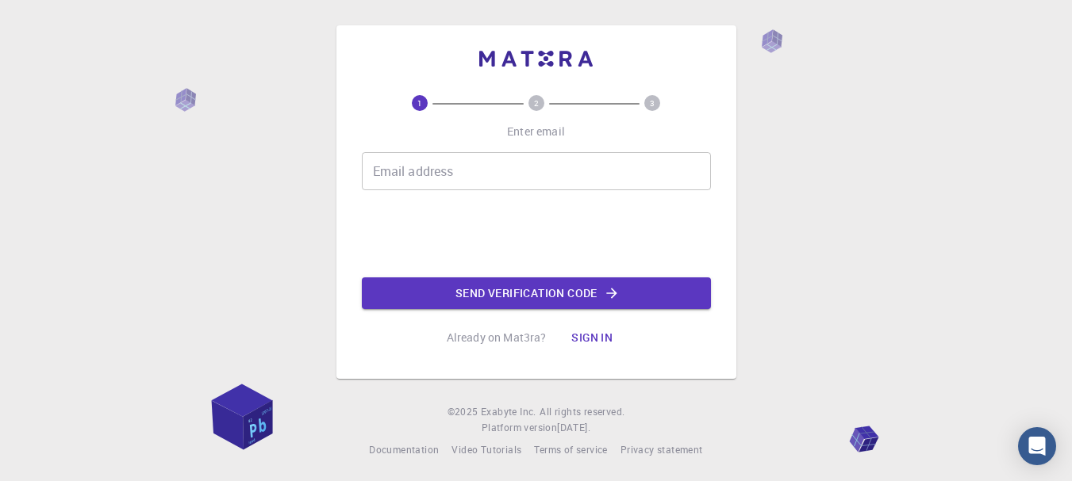
click at [439, 177] on input "Email address" at bounding box center [536, 171] width 349 height 38
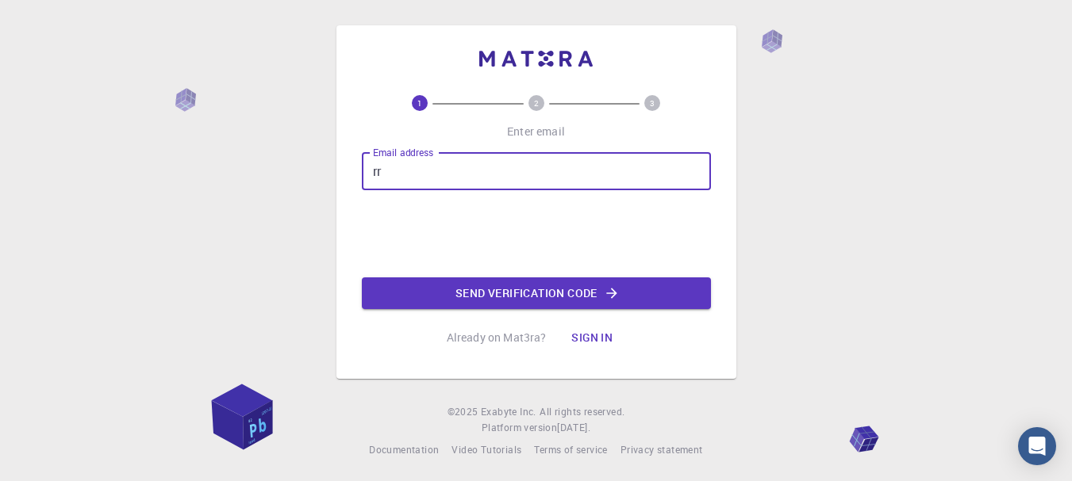
type input "r"
paste input "@"
type input "[EMAIL_ADDRESS][DOMAIN_NAME]"
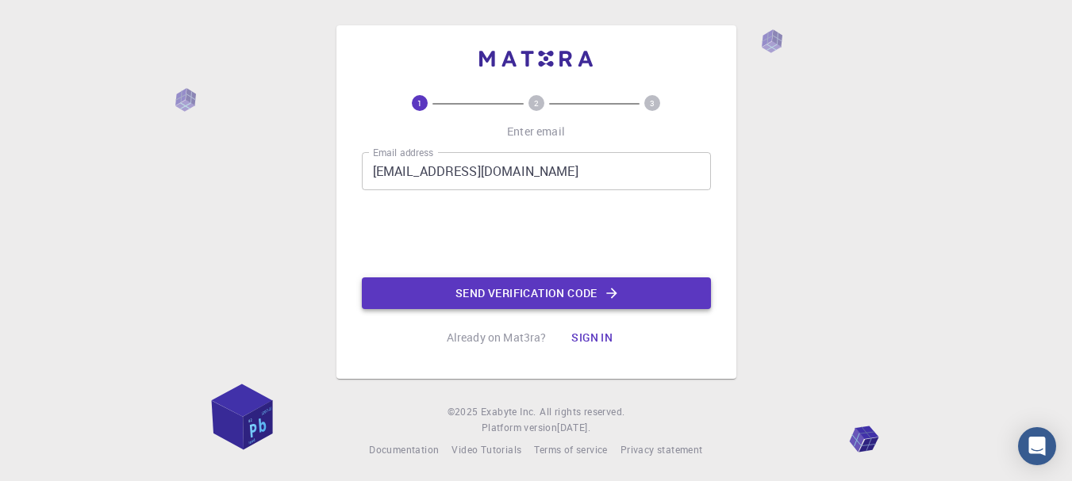
scroll to position [2, 0]
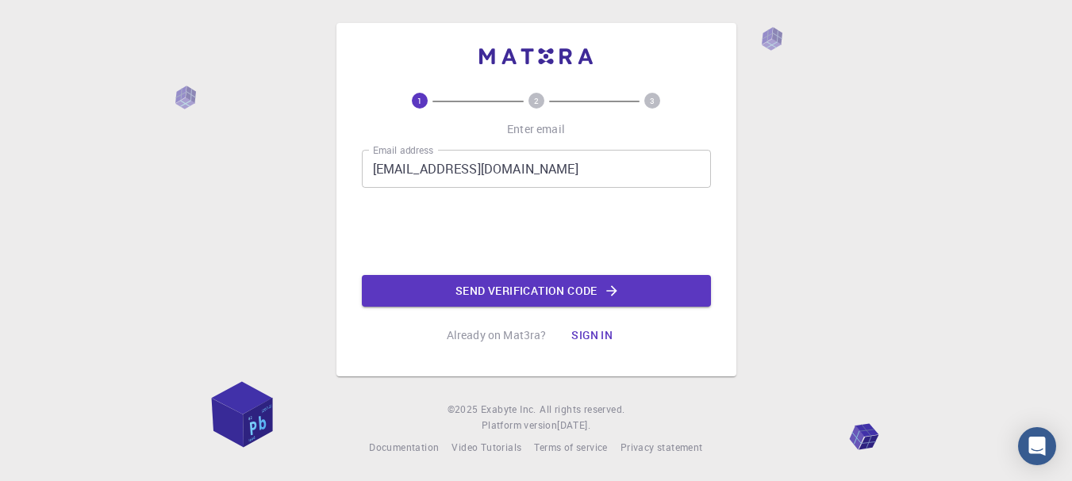
click at [466, 298] on button "Send verification code" at bounding box center [536, 291] width 349 height 32
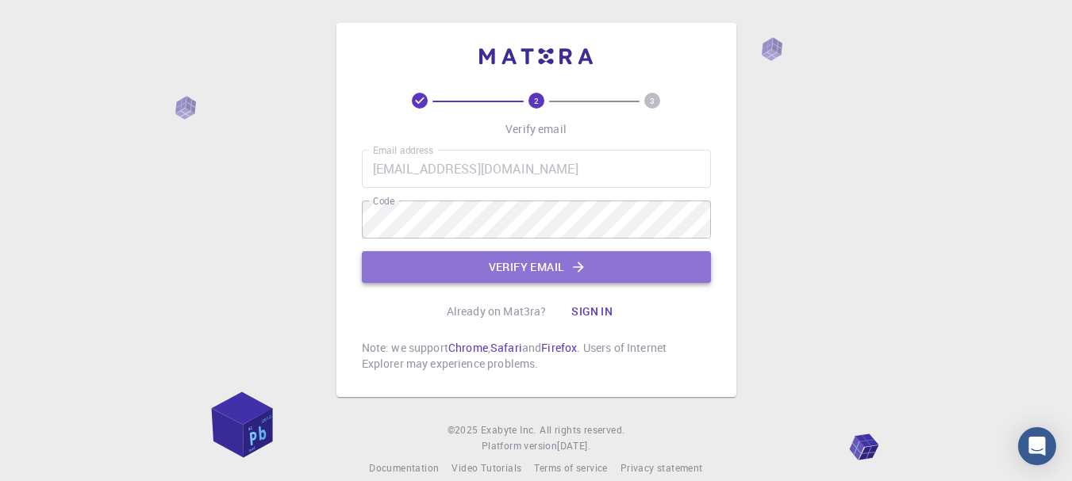
click at [474, 268] on button "Verify email" at bounding box center [536, 267] width 349 height 32
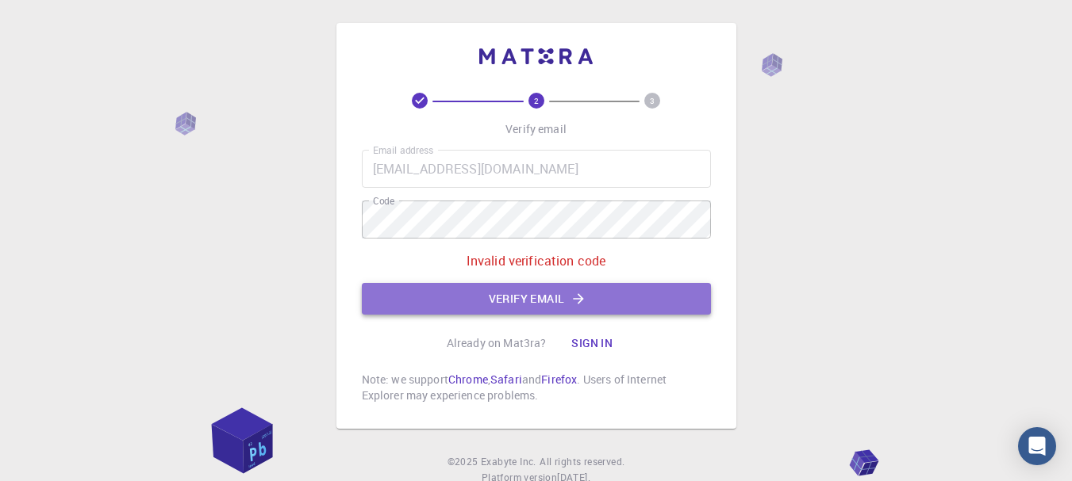
click at [543, 294] on button "Verify email" at bounding box center [536, 299] width 349 height 32
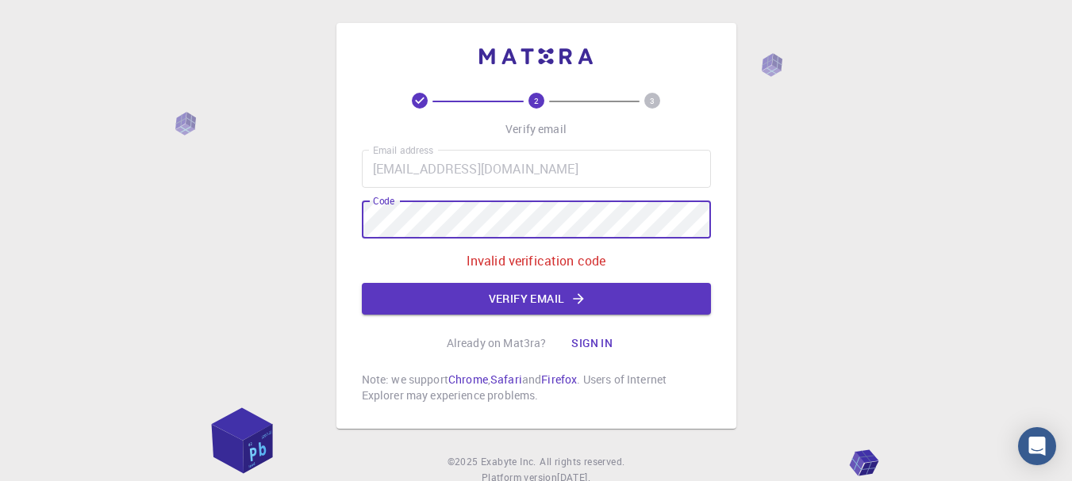
click at [303, 179] on div "2 3 Verify email Email address [EMAIL_ADDRESS][DOMAIN_NAME] Email address Code …" at bounding box center [536, 266] width 1072 height 536
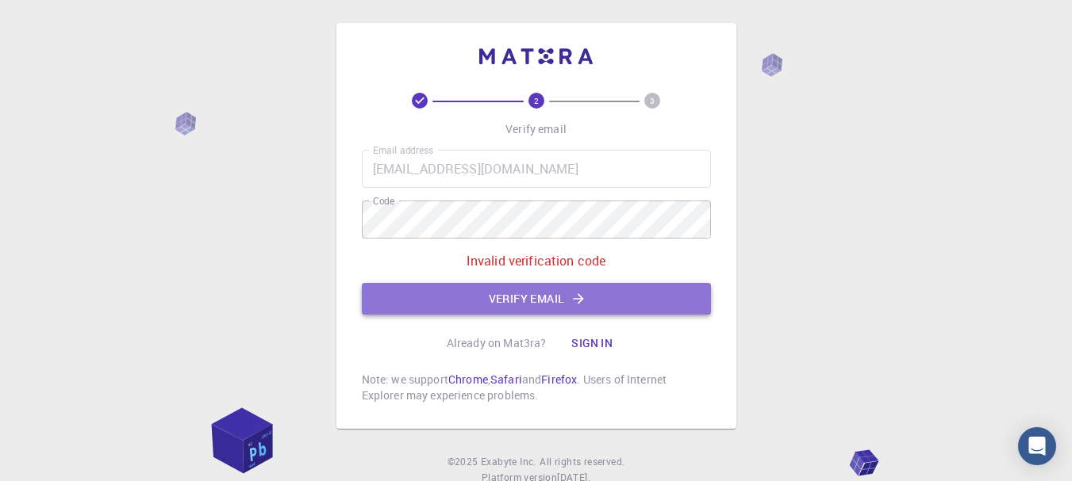
click at [487, 291] on button "Verify email" at bounding box center [536, 299] width 349 height 32
